Goal: Information Seeking & Learning: Learn about a topic

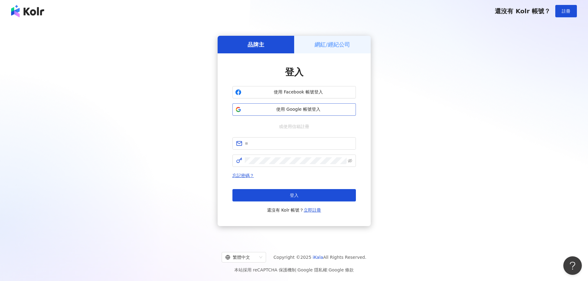
drag, startPoint x: 258, startPoint y: 107, endPoint x: 252, endPoint y: 114, distance: 9.0
click at [256, 111] on span "使用 Google 帳號登入" at bounding box center [298, 110] width 109 height 6
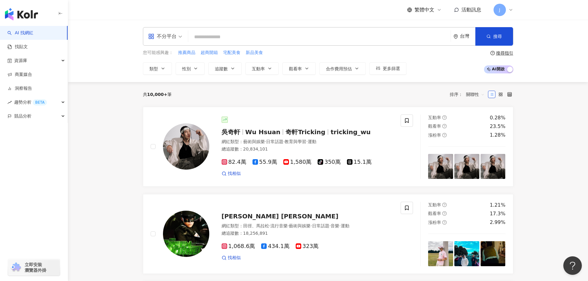
click at [210, 33] on input "search" at bounding box center [320, 37] width 258 height 12
type input "*"
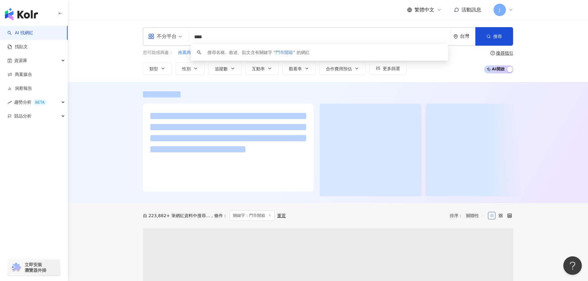
type input "****"
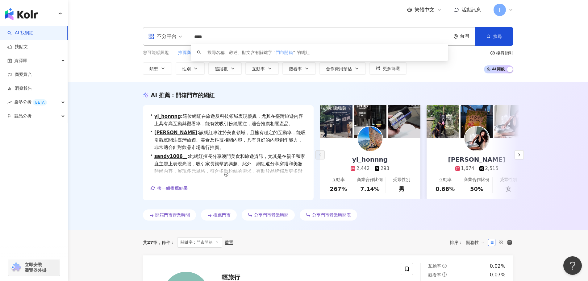
click at [397, 89] on div "AI 推薦 ： 開箱門市的網紅 • yi_honnng : 這位網紅在旅遊及科技領域表現優異，尤其在臺灣旅遊內容上具有高互動與觀看率，能有效吸引粉絲關注，適合…" at bounding box center [328, 156] width 520 height 148
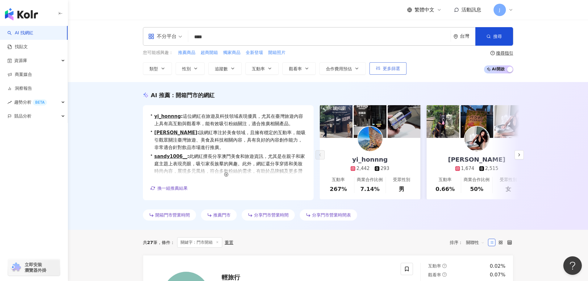
click at [383, 73] on button "更多篩選" at bounding box center [388, 68] width 37 height 12
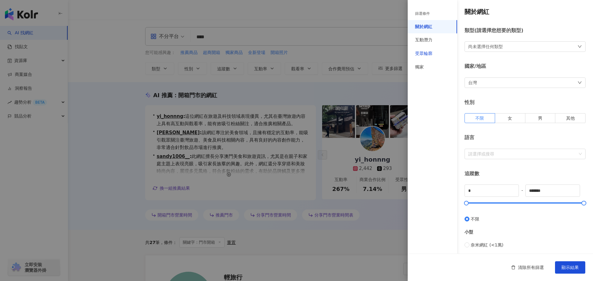
click at [427, 57] on div "受眾輪廓" at bounding box center [423, 54] width 17 height 6
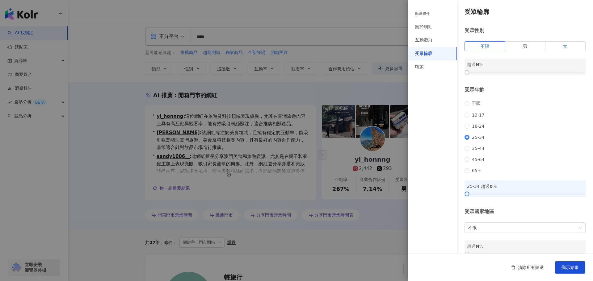
click at [552, 46] on label "女" at bounding box center [565, 46] width 40 height 10
drag, startPoint x: 468, startPoint y: 73, endPoint x: 518, endPoint y: 74, distance: 50.0
click at [518, 74] on div at bounding box center [519, 72] width 3 height 3
drag, startPoint x: 518, startPoint y: 74, endPoint x: 523, endPoint y: 73, distance: 5.3
click at [523, 73] on div at bounding box center [524, 72] width 3 height 3
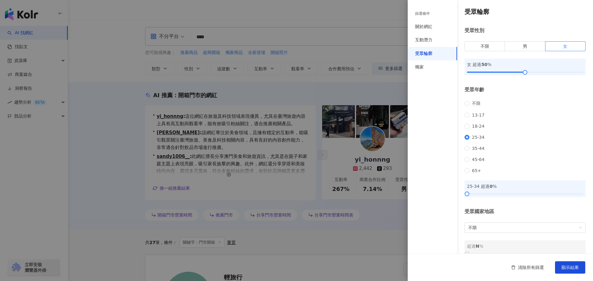
scroll to position [19, 0]
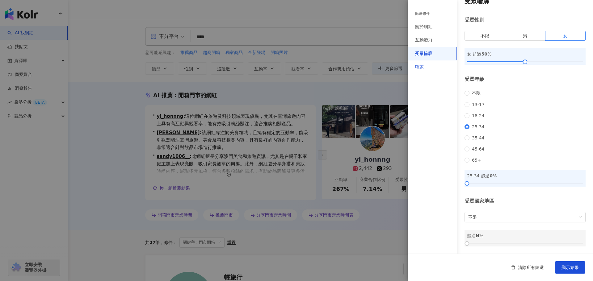
click at [419, 69] on div "獨家" at bounding box center [419, 67] width 9 height 6
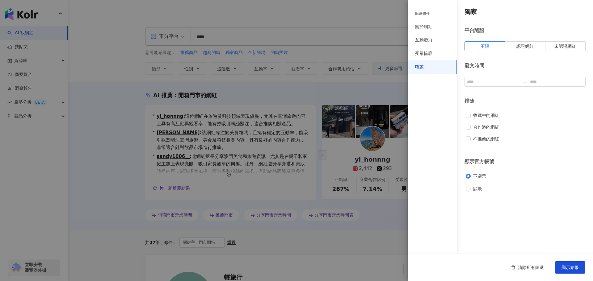
scroll to position [0, 0]
click at [421, 56] on div "受眾輪廓" at bounding box center [423, 54] width 17 height 6
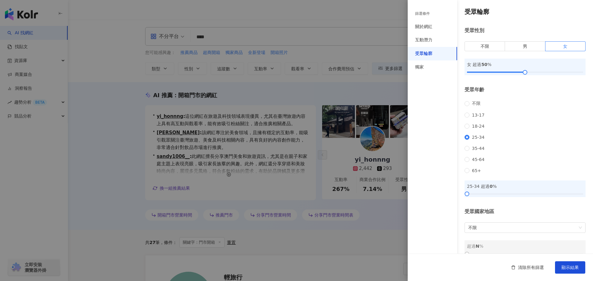
scroll to position [19, 0]
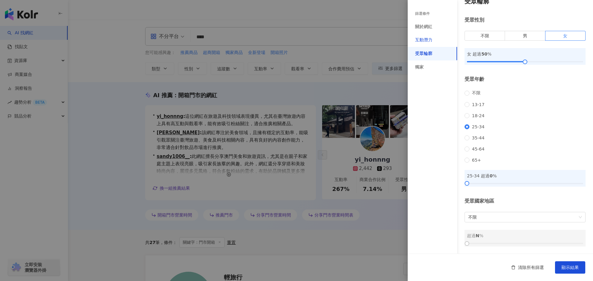
click at [430, 41] on div "互動潛力" at bounding box center [423, 40] width 17 height 6
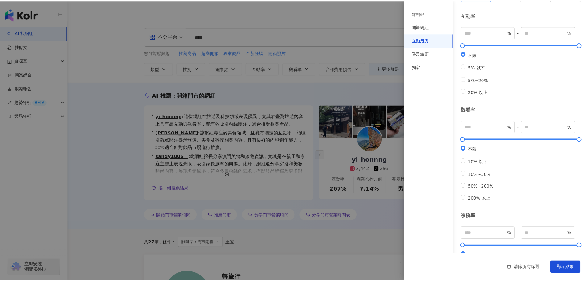
scroll to position [0, 0]
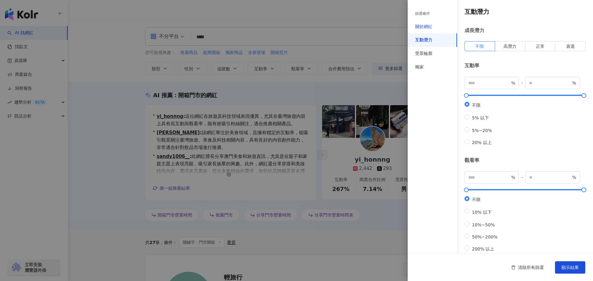
click at [427, 29] on div "關於網紅" at bounding box center [423, 27] width 17 height 6
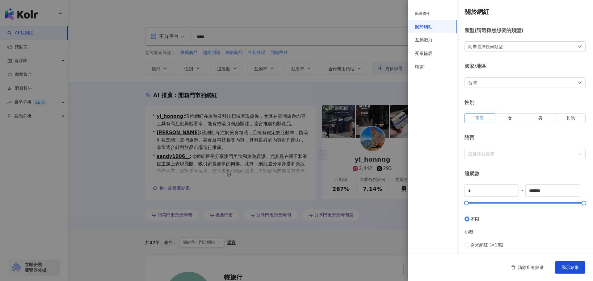
click at [138, 119] on div at bounding box center [296, 140] width 593 height 281
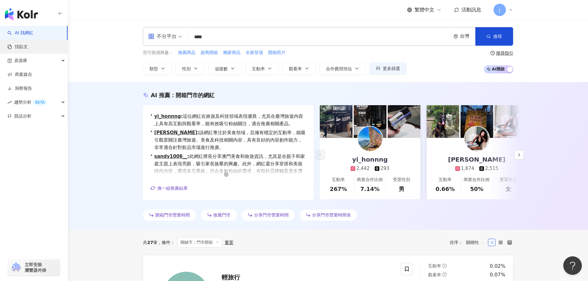
click at [21, 48] on link "找貼文" at bounding box center [17, 47] width 20 height 6
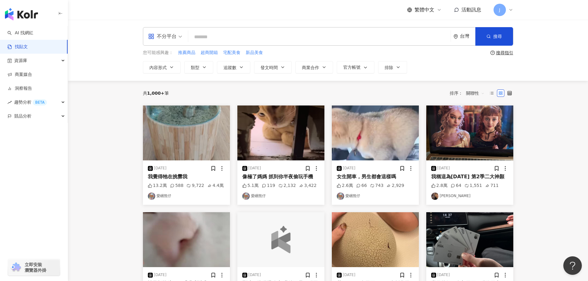
click at [205, 37] on input "search" at bounding box center [320, 36] width 258 height 13
type input "*"
type input "****"
click at [324, 69] on icon "button" at bounding box center [324, 67] width 5 height 5
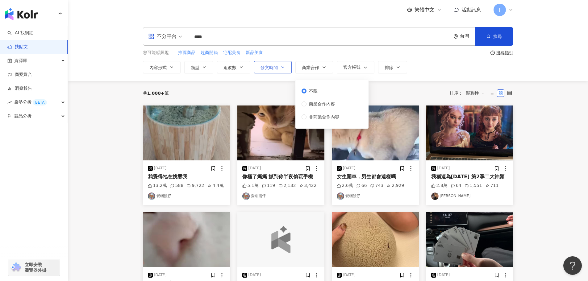
click at [281, 68] on icon "button" at bounding box center [282, 67] width 5 height 5
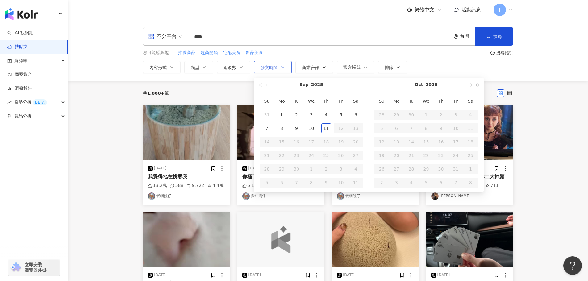
click at [281, 68] on icon "button" at bounding box center [282, 67] width 5 height 5
click at [240, 67] on icon "button" at bounding box center [241, 67] width 2 height 1
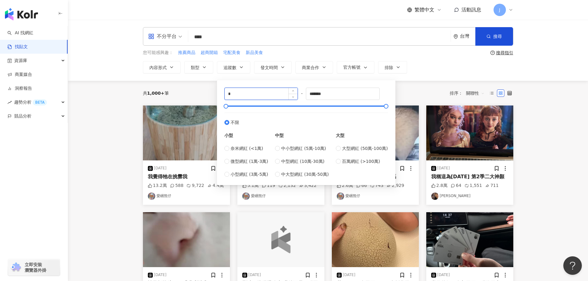
click at [234, 93] on input "*" at bounding box center [261, 94] width 73 height 12
type input "*"
type input "****"
click at [332, 95] on input "*******" at bounding box center [342, 94] width 73 height 12
click at [314, 94] on input "*****" at bounding box center [342, 94] width 73 height 12
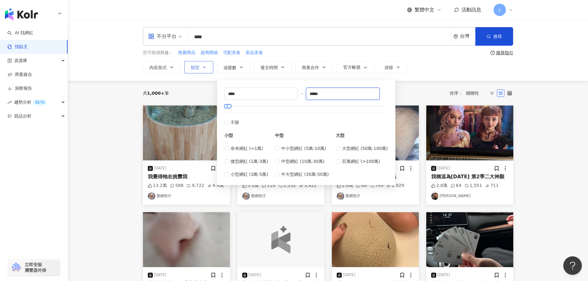
type input "*****"
click at [205, 66] on icon "button" at bounding box center [204, 67] width 5 height 5
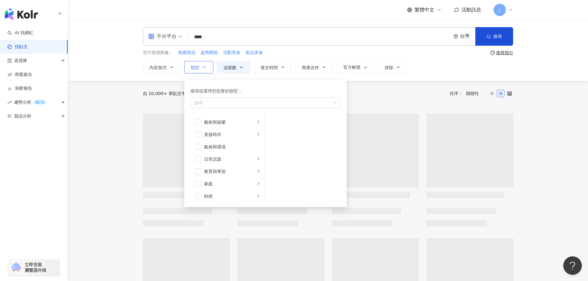
click at [205, 66] on icon "button" at bounding box center [204, 67] width 5 height 5
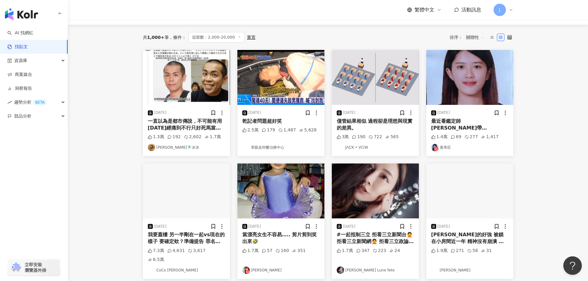
scroll to position [22, 0]
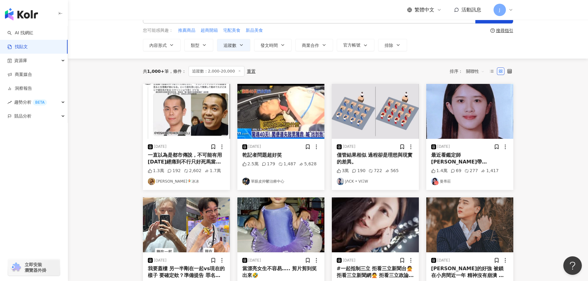
click at [481, 69] on span "關聯性" at bounding box center [475, 71] width 19 height 10
click at [476, 96] on div "互動數" at bounding box center [476, 94] width 17 height 7
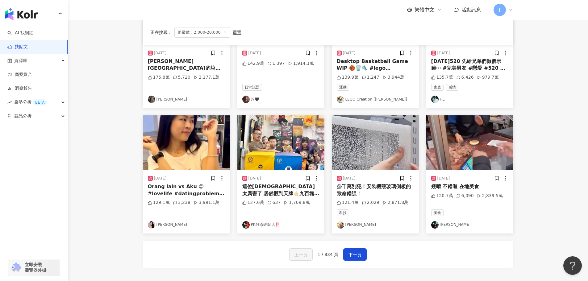
scroll to position [262, 0]
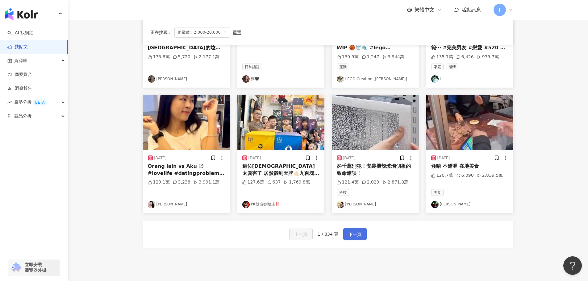
click at [351, 236] on span "下一頁" at bounding box center [355, 234] width 13 height 7
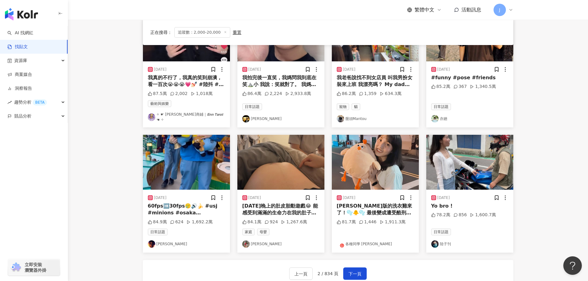
scroll to position [246, 0]
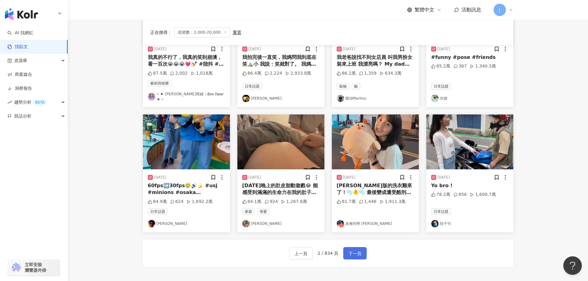
click at [359, 250] on span "下一頁" at bounding box center [355, 253] width 13 height 7
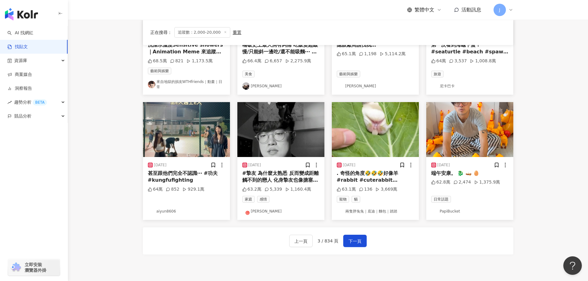
scroll to position [270, 0]
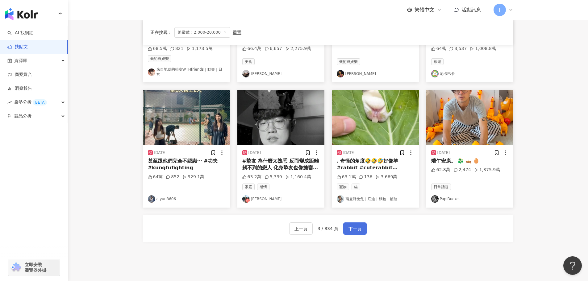
click at [353, 227] on span "下一頁" at bounding box center [355, 228] width 13 height 7
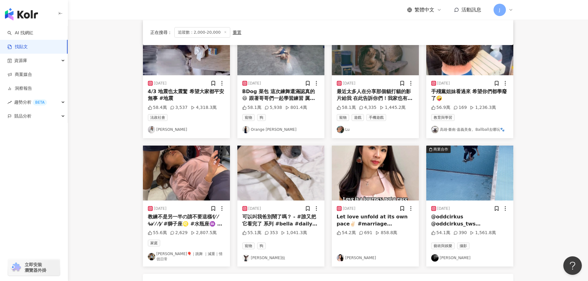
scroll to position [249, 0]
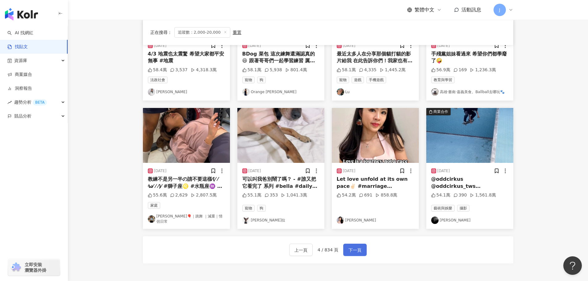
click at [357, 251] on span "下一頁" at bounding box center [355, 250] width 13 height 7
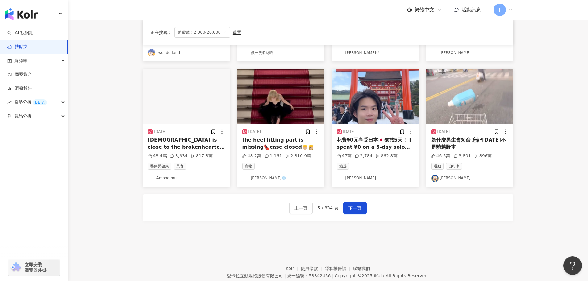
scroll to position [290, 0]
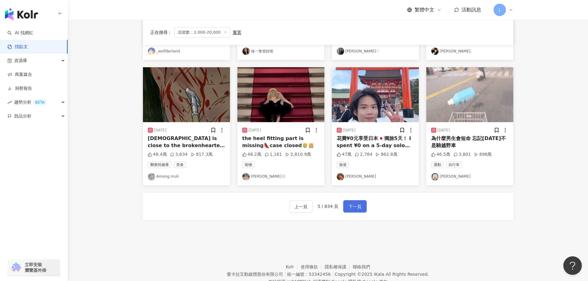
click at [357, 210] on span "下一頁" at bounding box center [355, 206] width 13 height 7
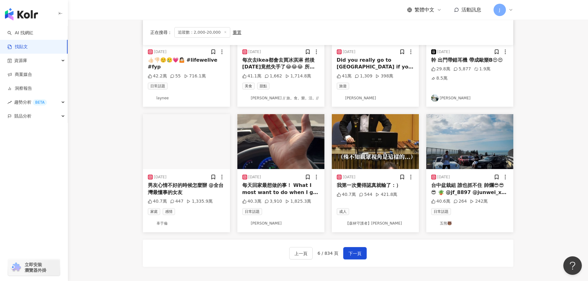
scroll to position [313, 0]
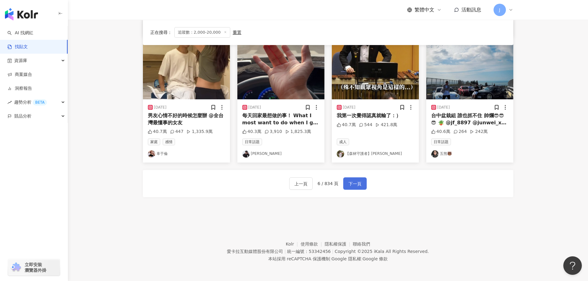
click at [355, 179] on button "下一頁" at bounding box center [354, 184] width 23 height 12
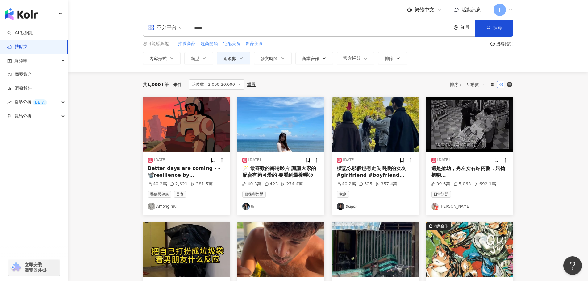
scroll to position [0, 0]
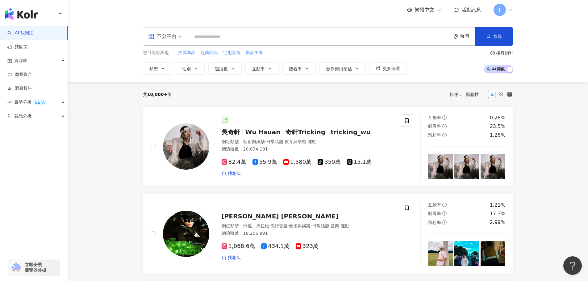
click at [212, 54] on span "超商開箱" at bounding box center [209, 53] width 17 height 6
type input "****"
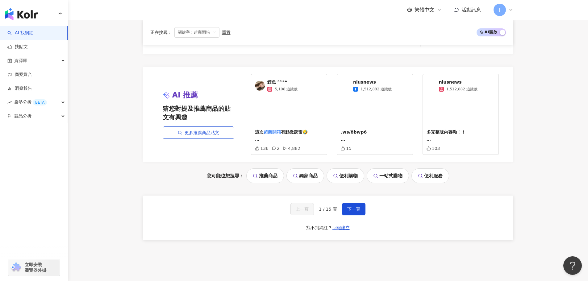
scroll to position [1132, 0]
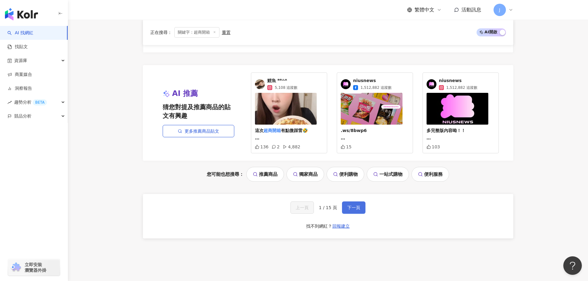
click at [353, 205] on span "下一頁" at bounding box center [353, 207] width 13 height 5
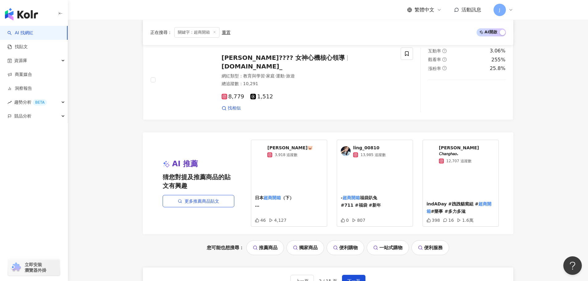
scroll to position [1091, 0]
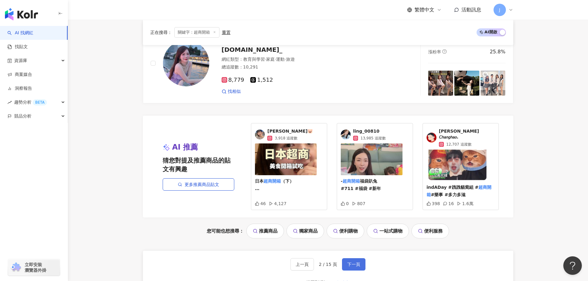
click at [353, 262] on span "下一頁" at bounding box center [353, 264] width 13 height 5
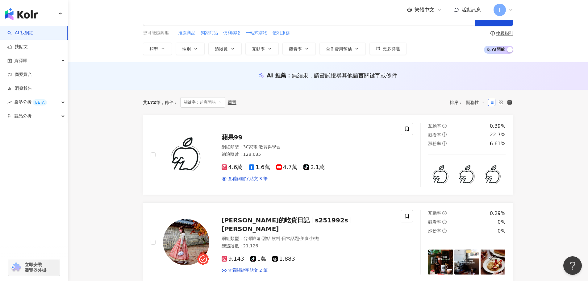
scroll to position [0, 0]
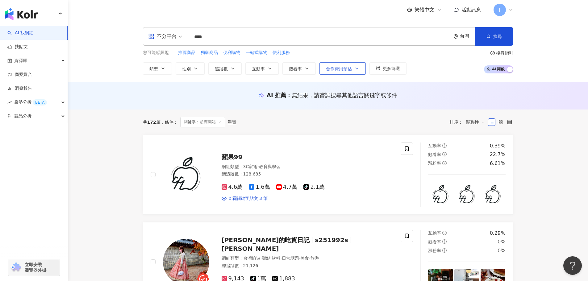
click at [358, 69] on icon "button" at bounding box center [357, 68] width 5 height 5
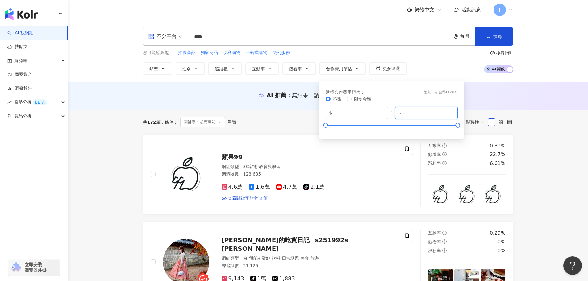
click at [421, 114] on input "*******" at bounding box center [428, 113] width 51 height 7
type input "*****"
click at [272, 112] on div "共 172 筆 條件 ： 關鍵字：超商開箱 重置 排序： 關聯性" at bounding box center [328, 122] width 371 height 25
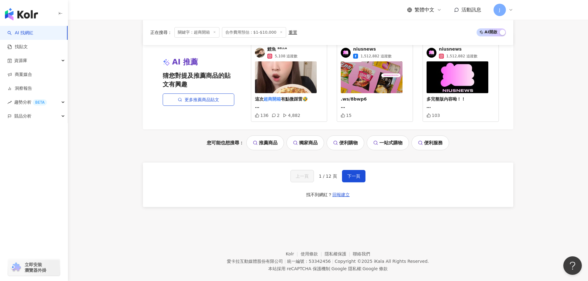
scroll to position [1165, 0]
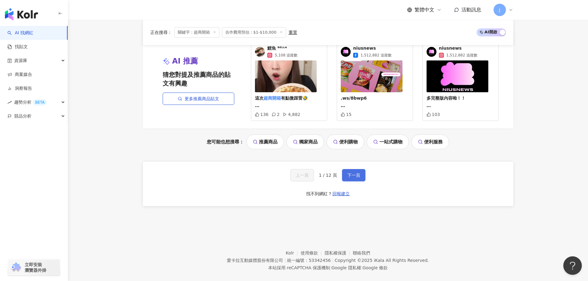
click at [350, 173] on span "下一頁" at bounding box center [353, 175] width 13 height 5
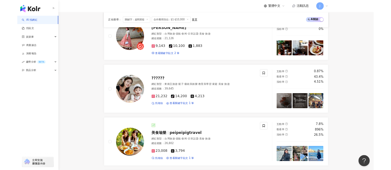
scroll to position [1166, 0]
